Goal: Task Accomplishment & Management: Manage account settings

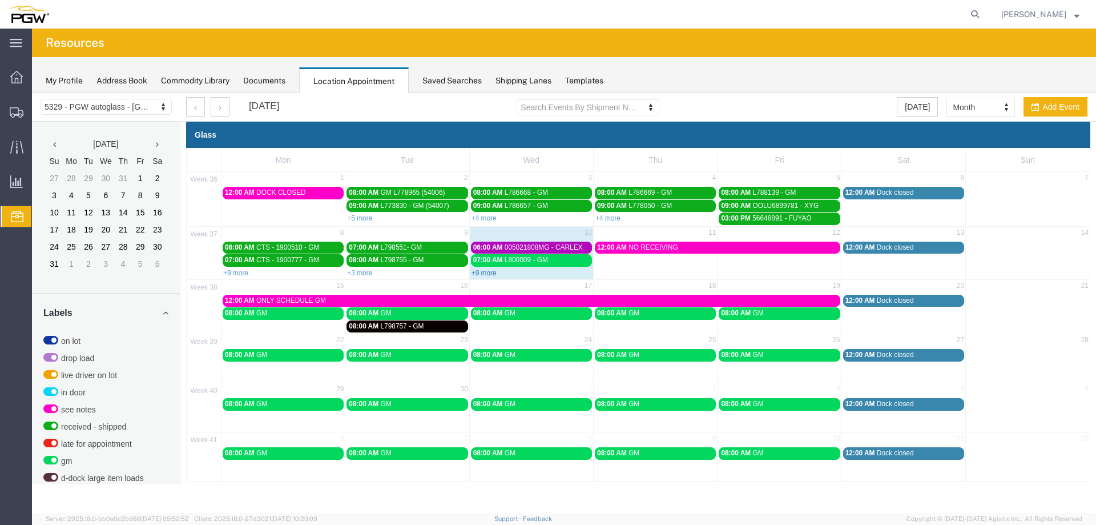
click at [494, 274] on link "+9 more" at bounding box center [484, 273] width 25 height 8
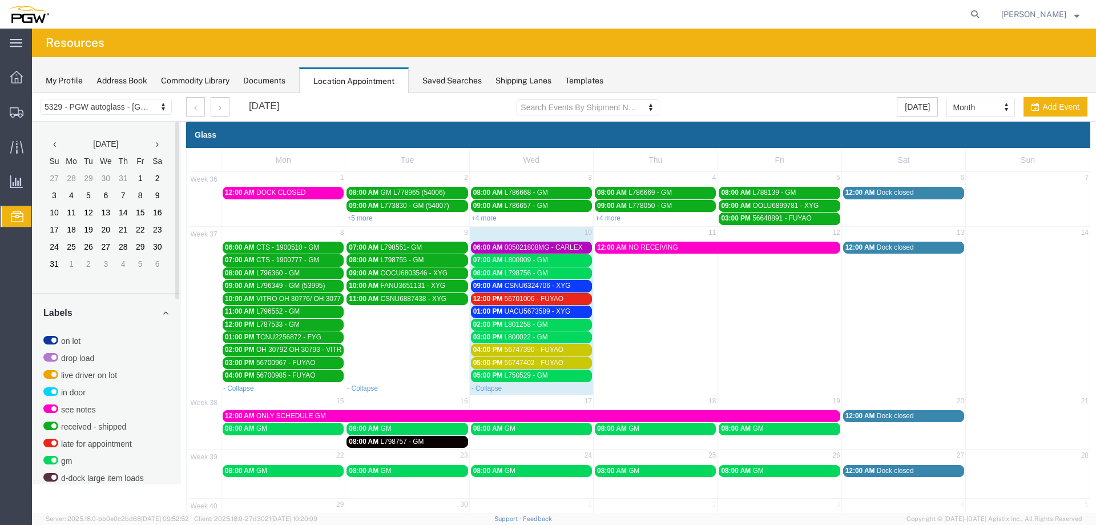
click at [259, 337] on span "TCNU2256872 - FYG" at bounding box center [288, 337] width 65 height 8
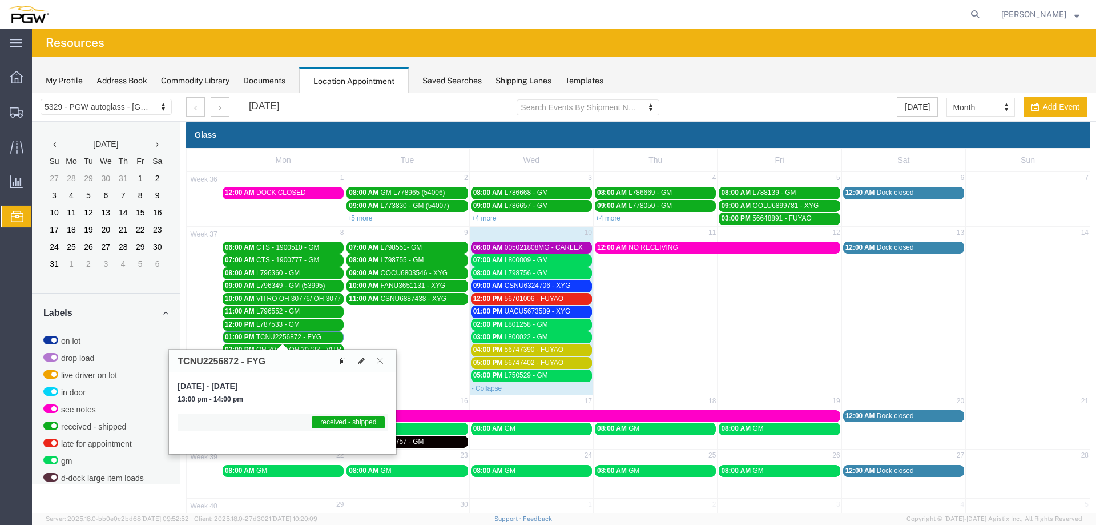
click at [339, 359] on button at bounding box center [342, 361] width 15 height 12
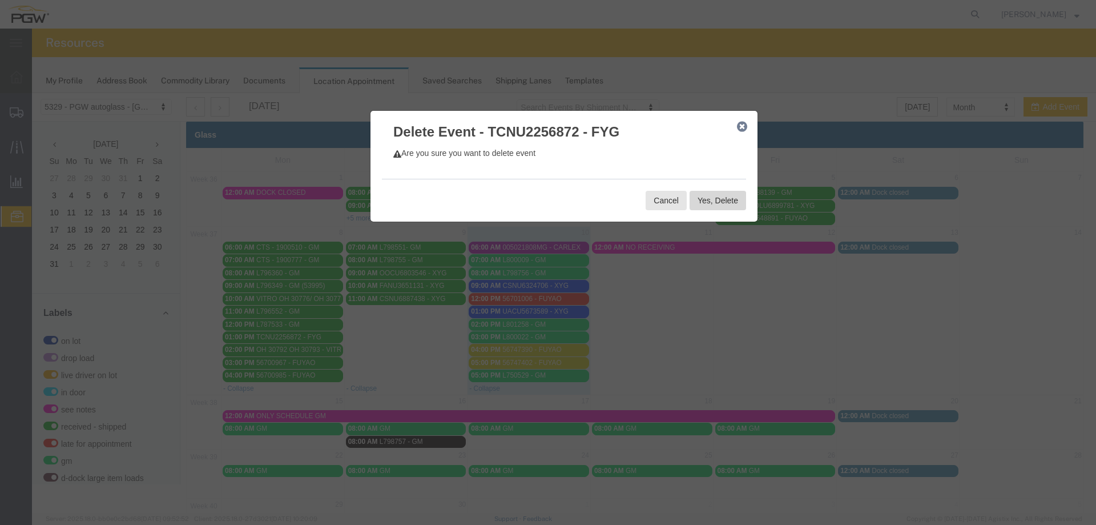
click at [694, 202] on button "Yes, Delete" at bounding box center [718, 200] width 57 height 19
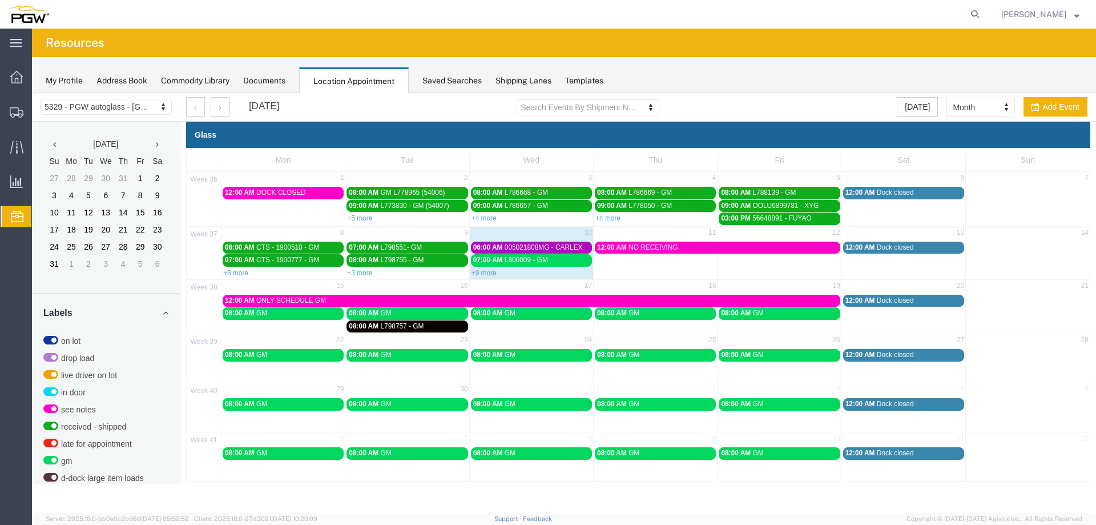
drag, startPoint x: 493, startPoint y: 272, endPoint x: 1066, endPoint y: 248, distance: 573.8
click at [493, 272] on link "+9 more" at bounding box center [484, 273] width 25 height 8
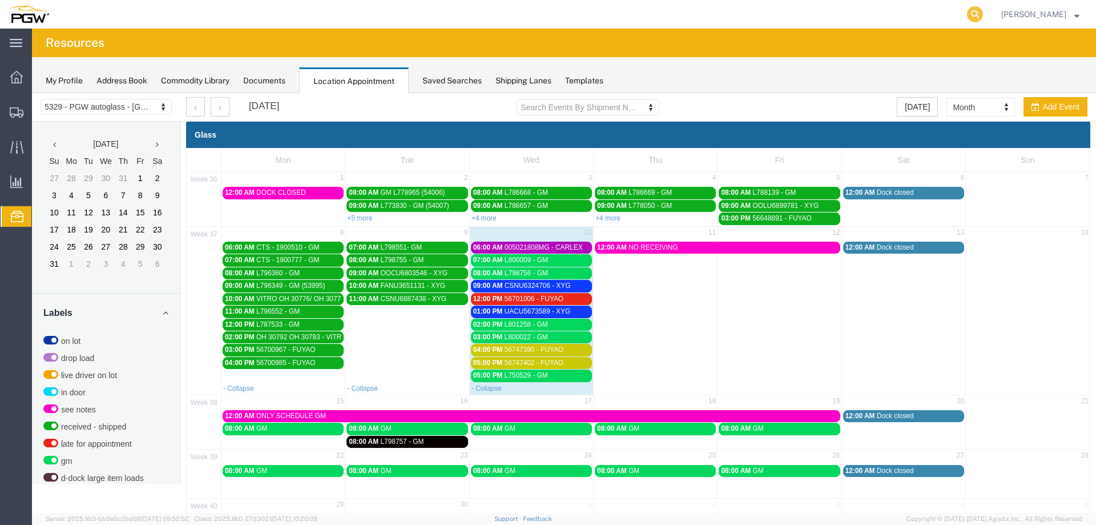
click at [976, 14] on icon at bounding box center [975, 14] width 16 height 16
paste input "667795"
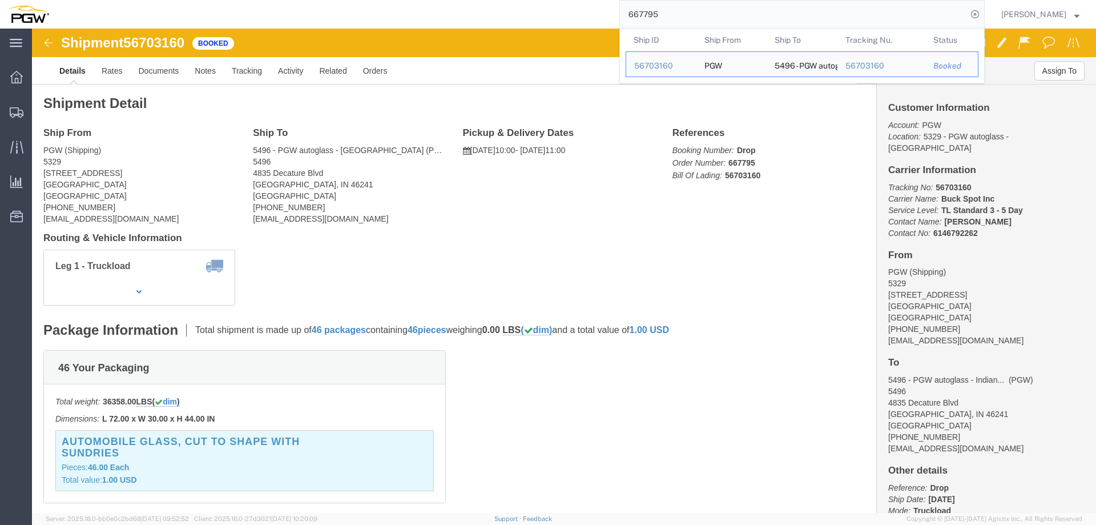
click at [686, 6] on input "667795" at bounding box center [793, 14] width 347 height 27
paste input "9"
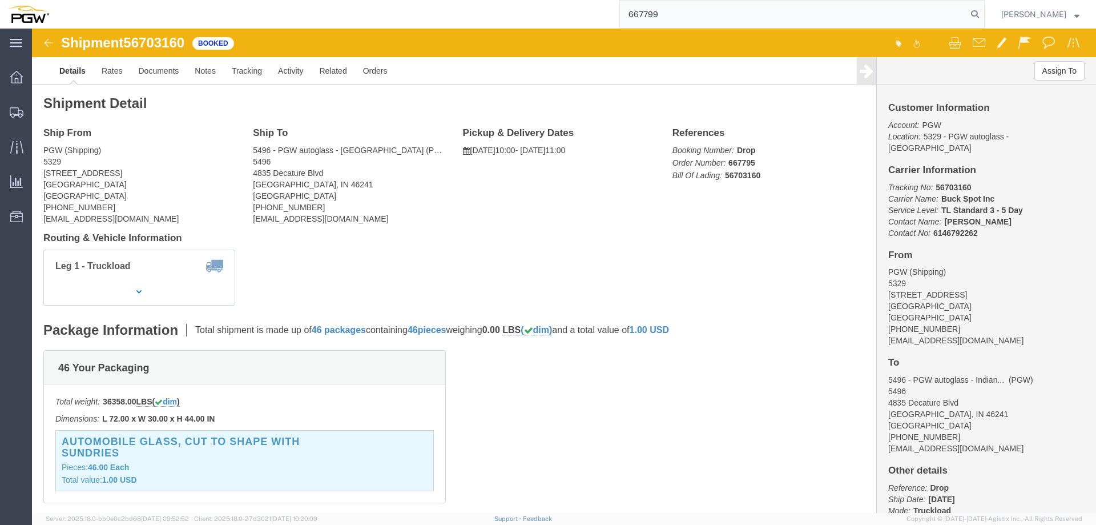
type input "667799"
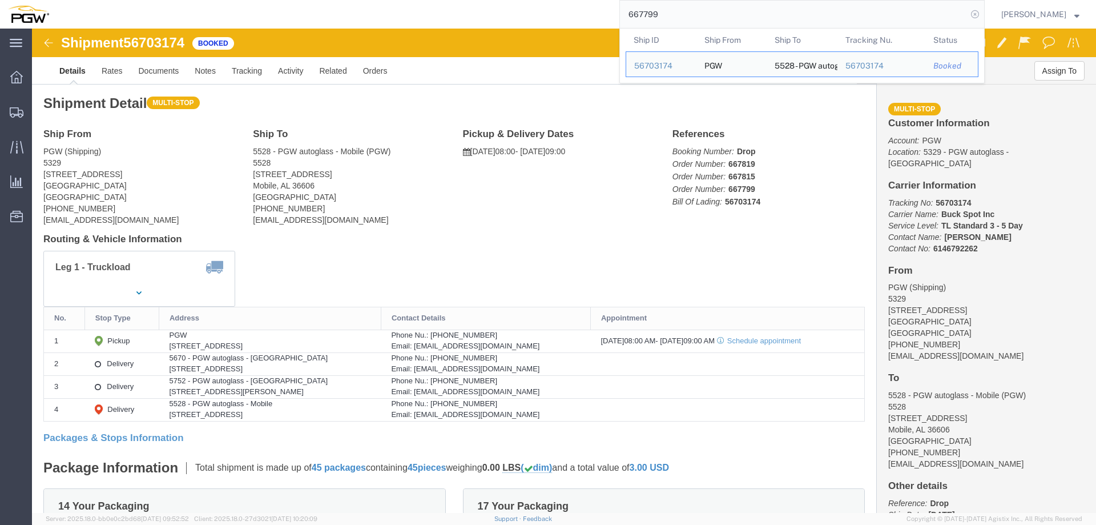
click at [982, 14] on icon at bounding box center [975, 14] width 16 height 16
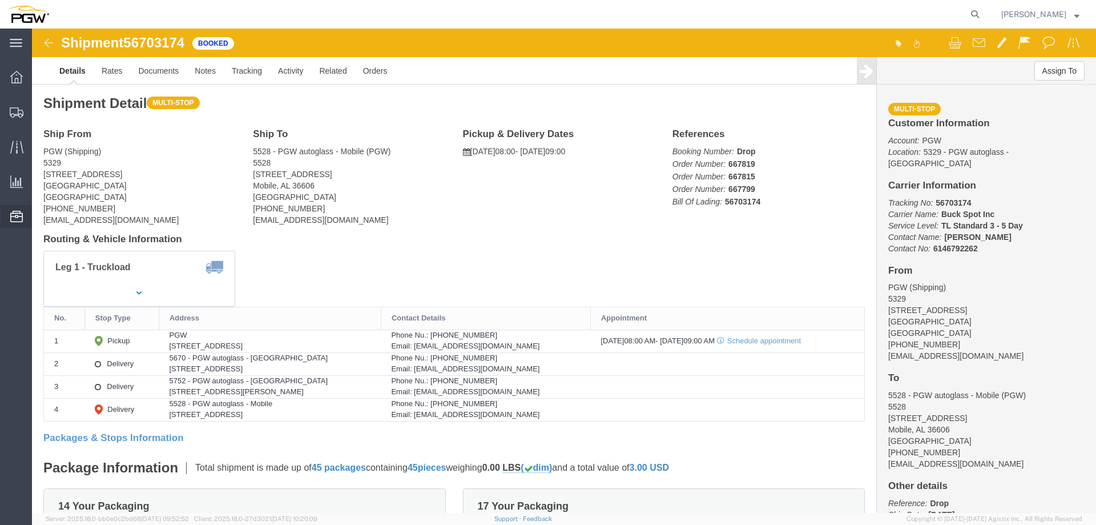
click at [0, 0] on span "Location Appointment" at bounding box center [0, 0] width 0 height 0
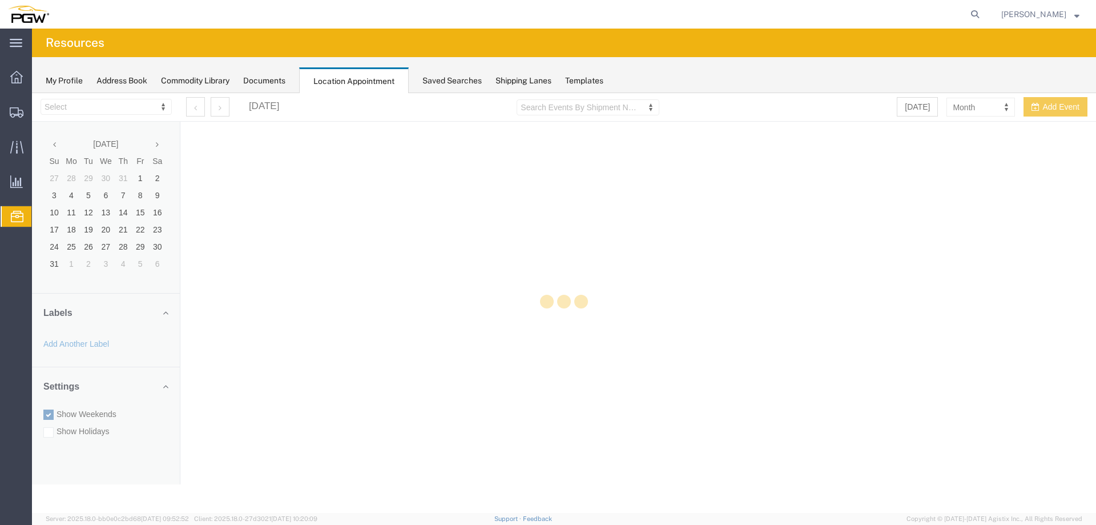
select select "28253"
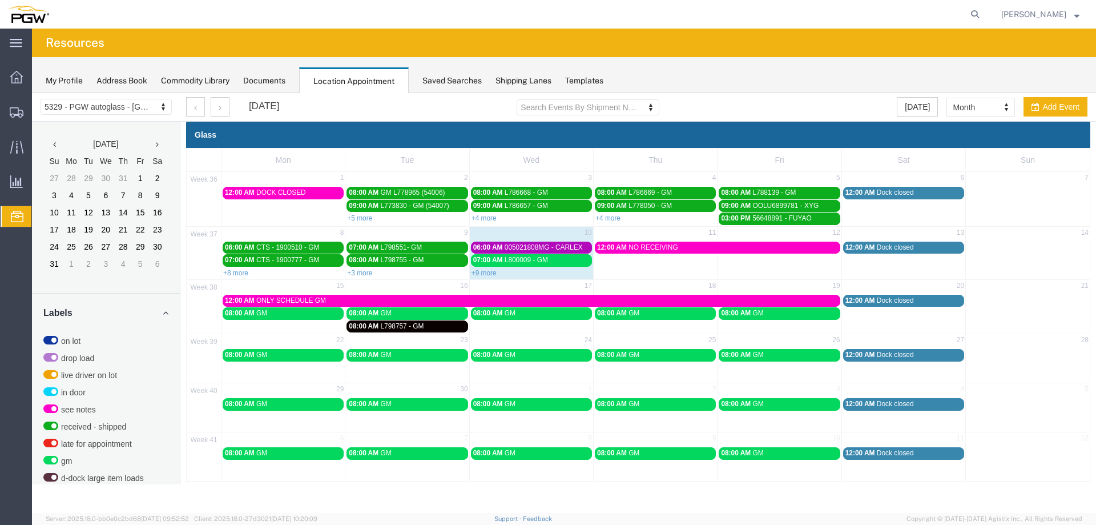
click at [488, 256] on link "07:00 AM L800009 - GM" at bounding box center [531, 260] width 121 height 12
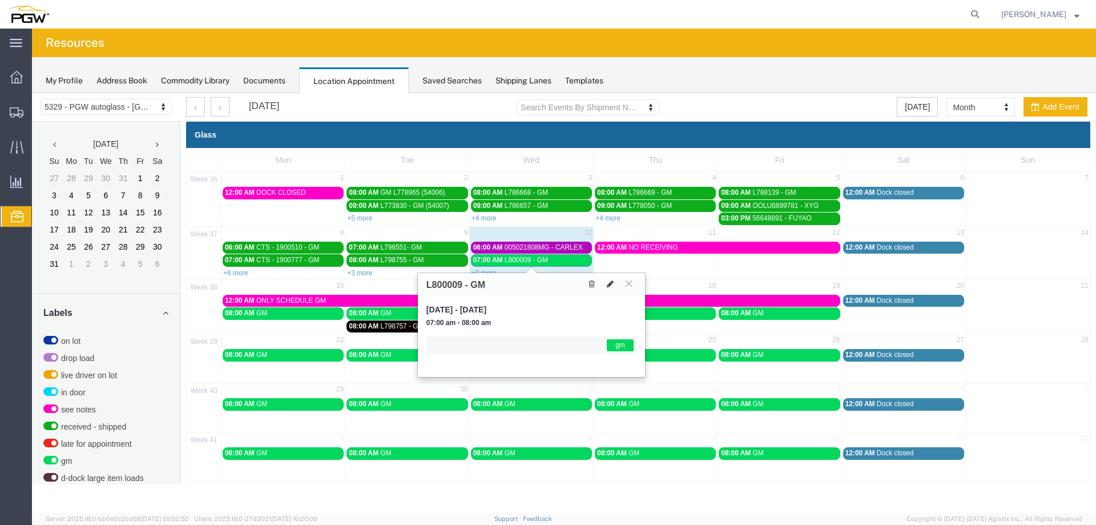
click at [612, 282] on icon at bounding box center [610, 284] width 7 height 8
select select "1"
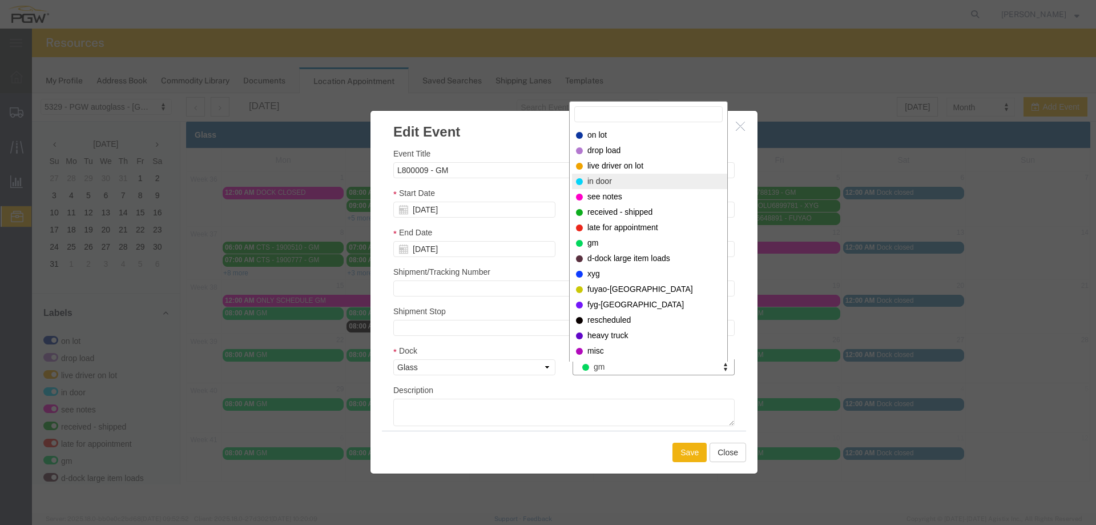
select select "220"
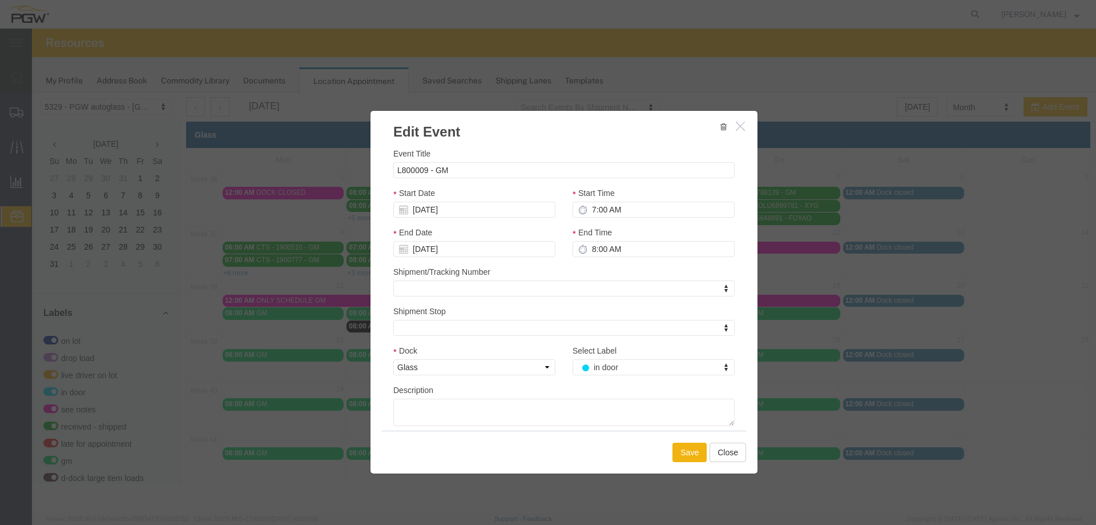
click at [686, 442] on div "Save Close" at bounding box center [564, 452] width 364 height 43
click at [686, 443] on button "Save" at bounding box center [690, 452] width 34 height 19
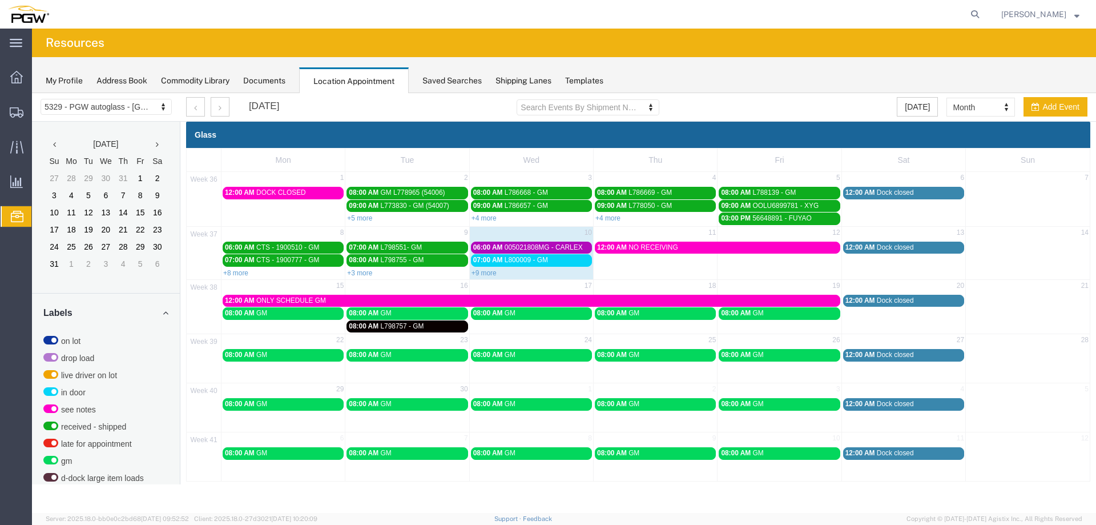
click at [553, 242] on link "06:00 AM 005021808MG - CARLEX" at bounding box center [531, 248] width 121 height 12
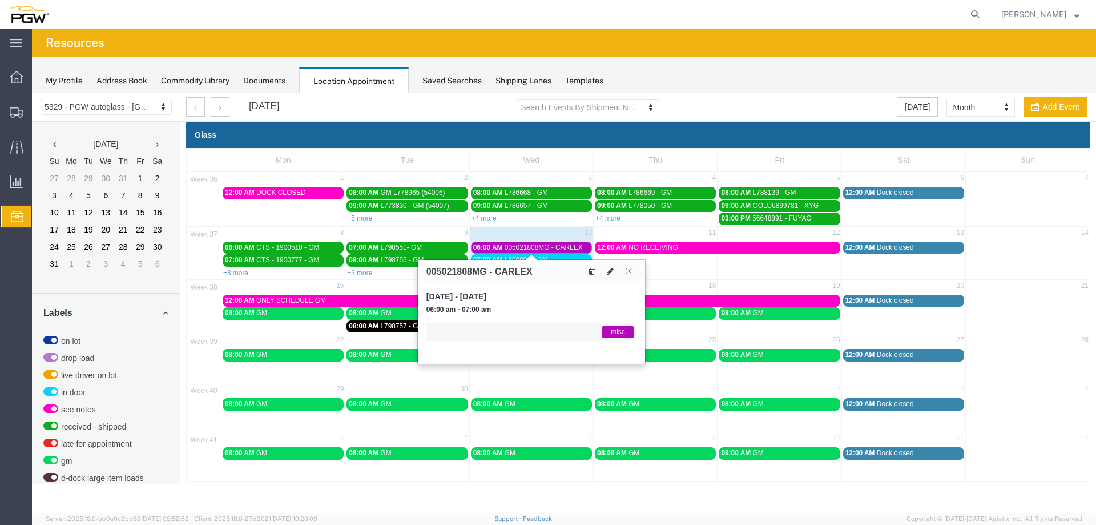
click at [609, 274] on icon at bounding box center [610, 271] width 7 height 8
select select "1"
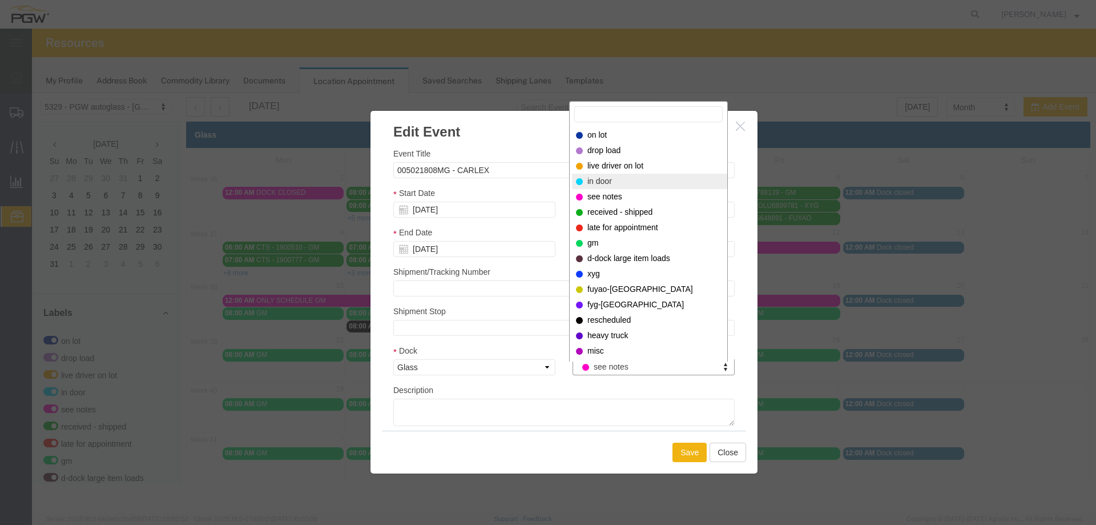
select select "220"
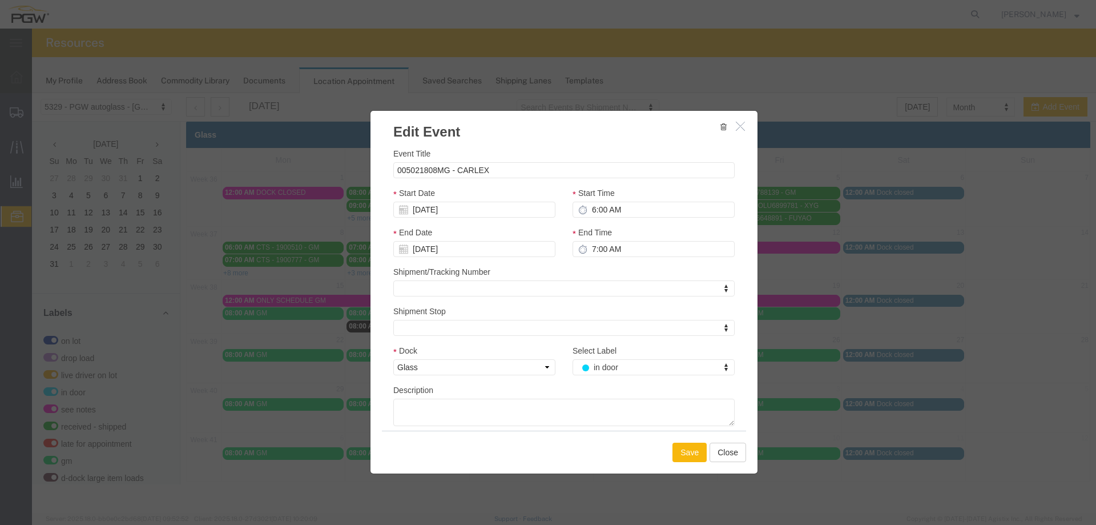
click at [678, 447] on button "Save" at bounding box center [690, 452] width 34 height 19
